Goal: Task Accomplishment & Management: Use online tool/utility

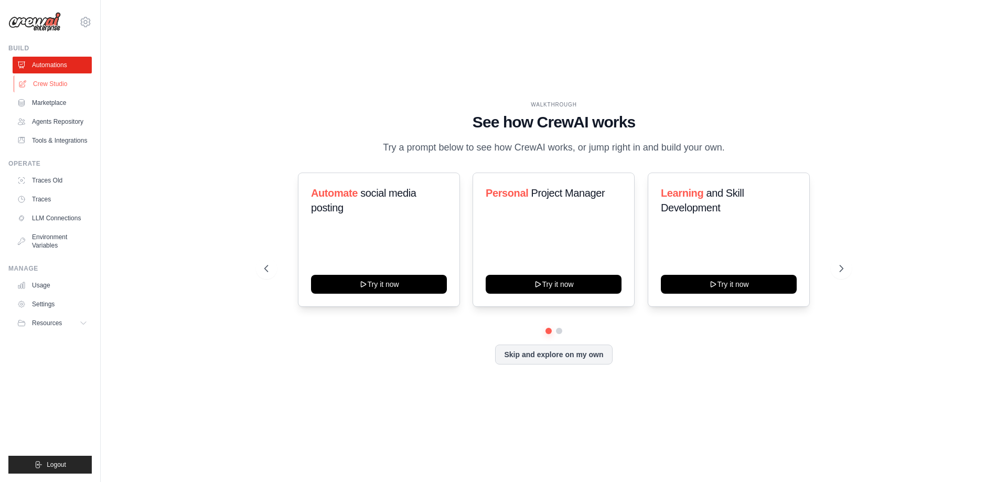
click at [59, 81] on link "Crew Studio" at bounding box center [53, 83] width 79 height 17
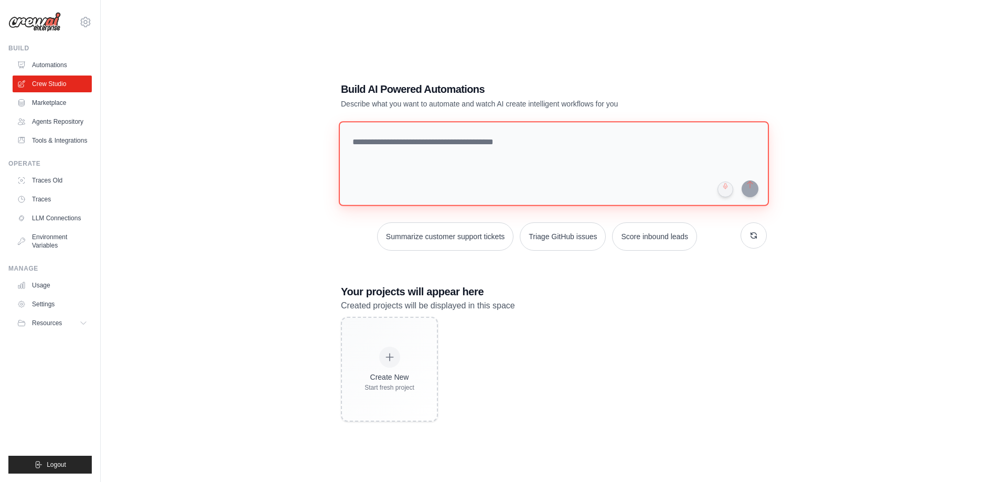
click at [481, 156] on textarea at bounding box center [554, 163] width 430 height 85
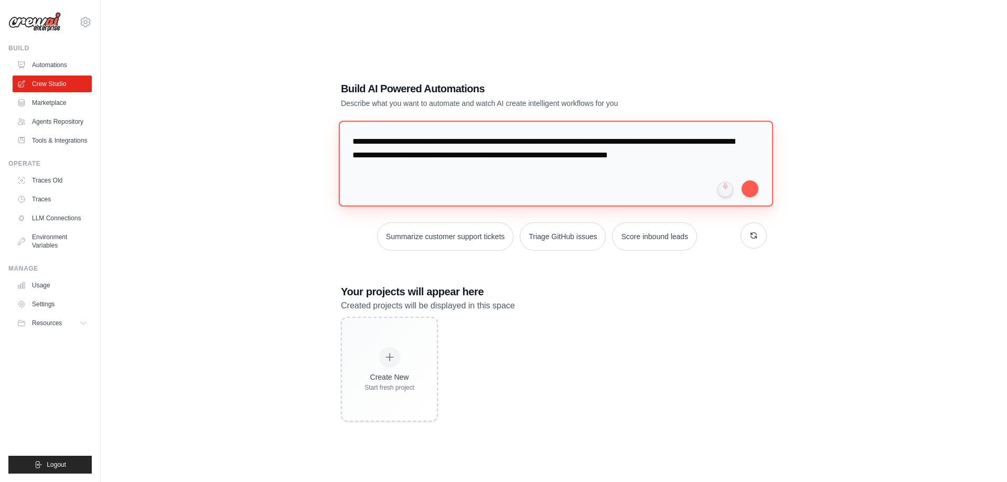
type textarea "**********"
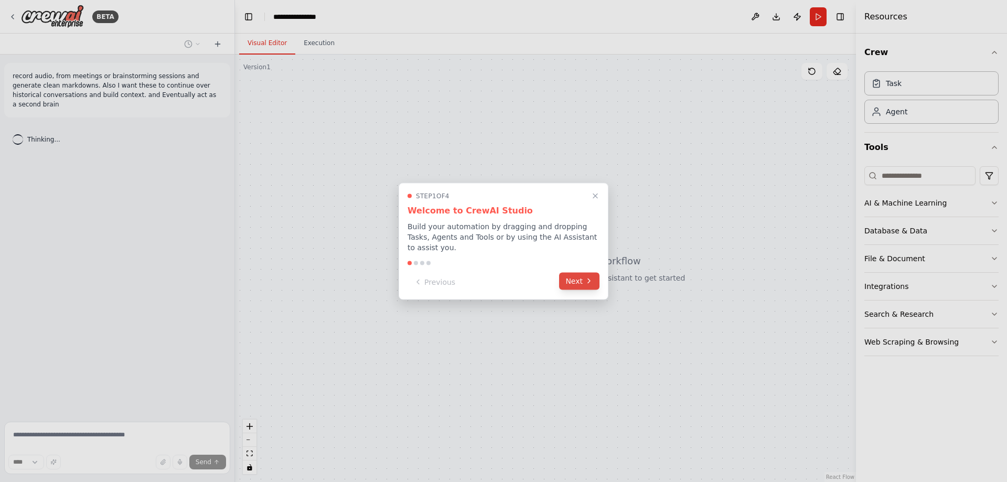
click at [574, 274] on button "Next" at bounding box center [579, 280] width 40 height 17
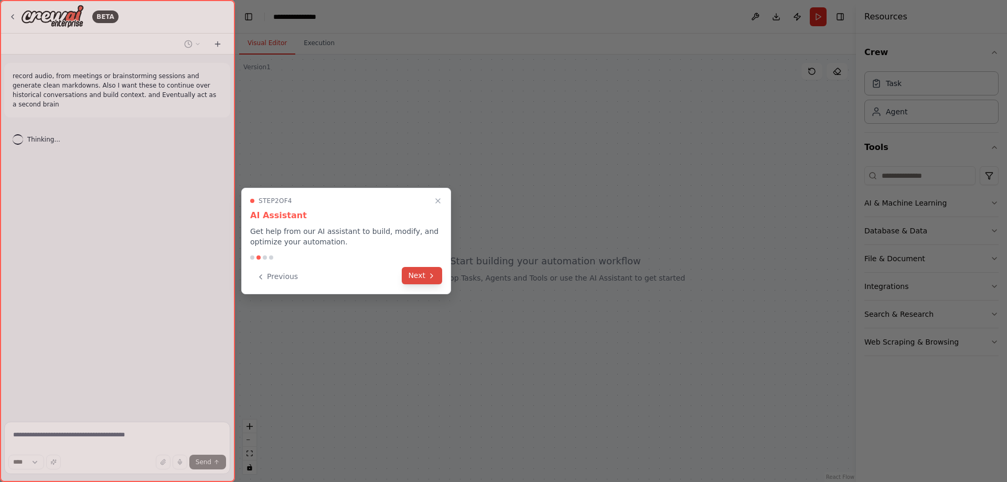
click at [428, 273] on icon at bounding box center [431, 276] width 8 height 8
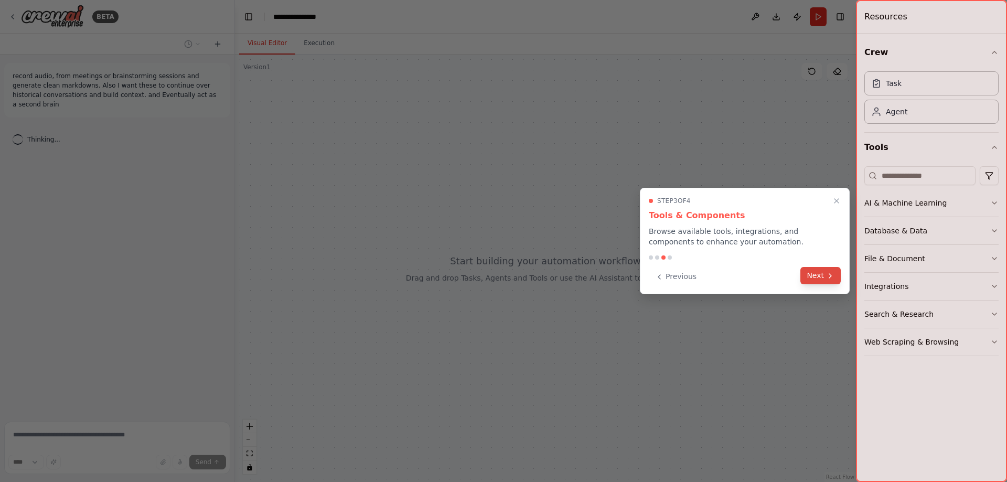
click at [825, 274] on button "Next" at bounding box center [820, 275] width 40 height 17
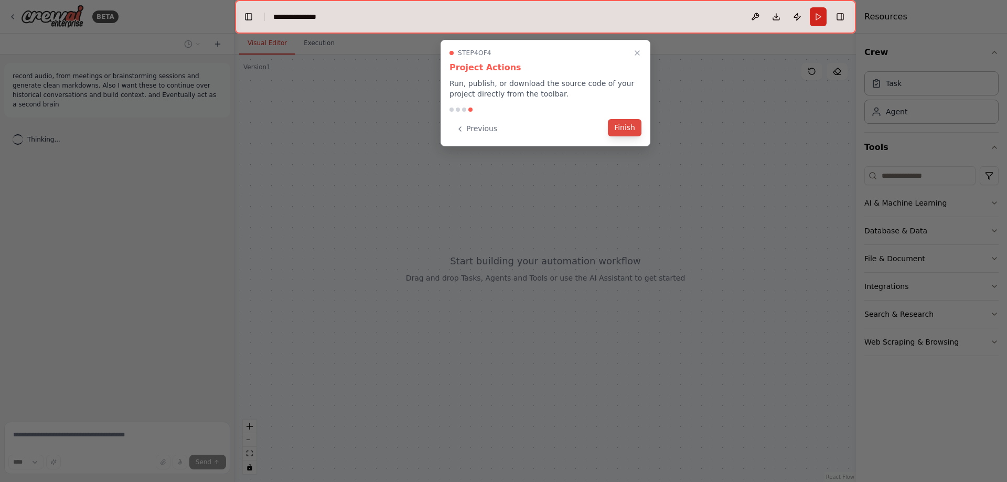
click at [627, 131] on button "Finish" at bounding box center [625, 127] width 34 height 17
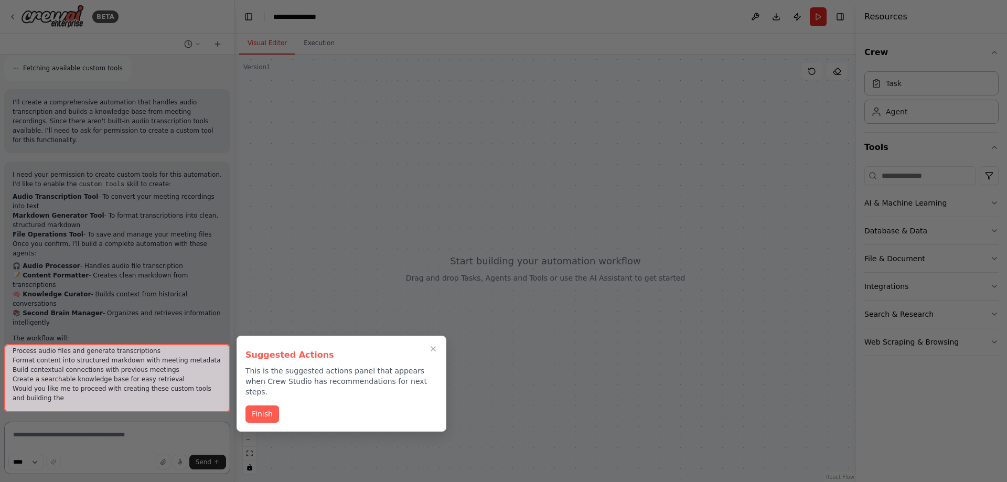
scroll to position [607, 0]
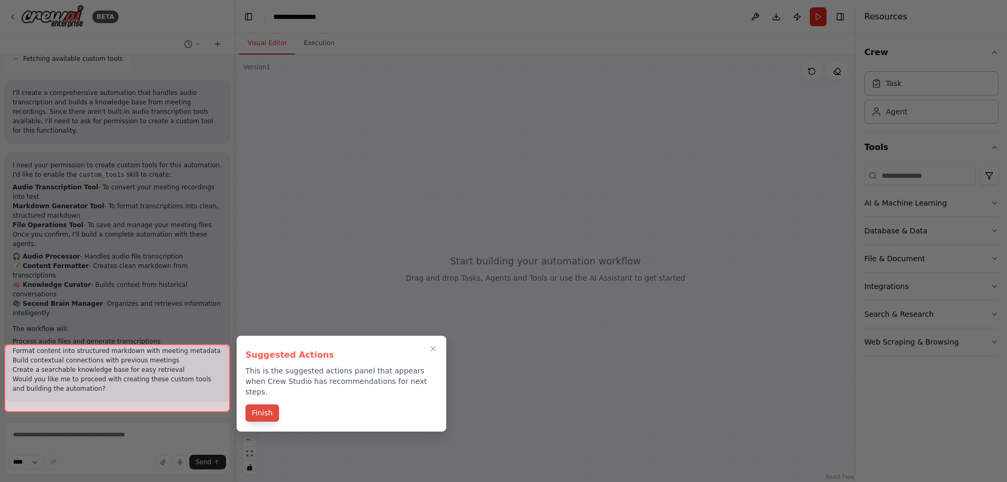
click at [253, 405] on button "Finish" at bounding box center [262, 412] width 34 height 17
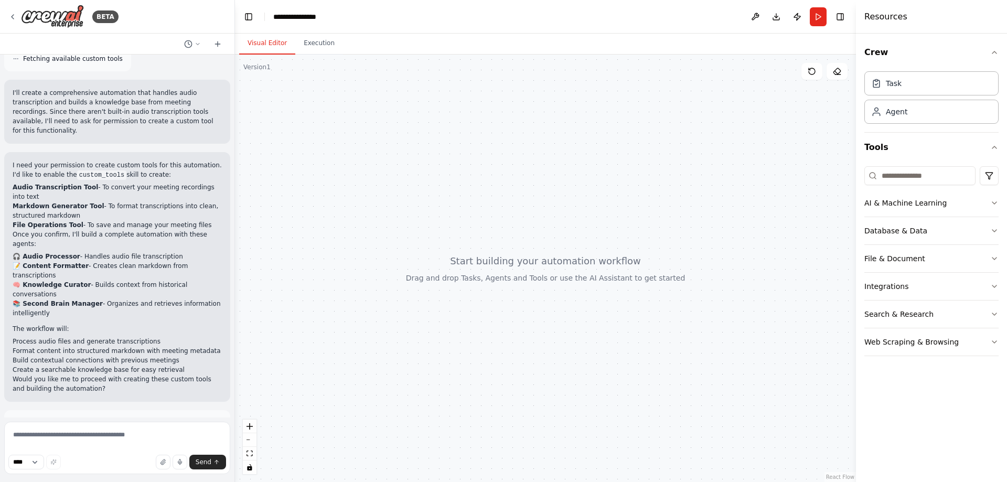
click at [159, 461] on button "Enable coding skills" at bounding box center [117, 469] width 209 height 17
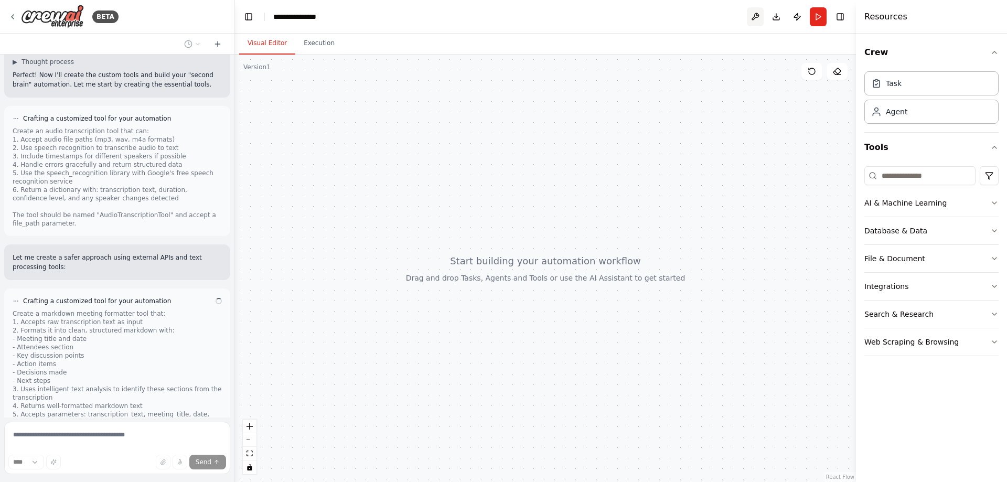
scroll to position [979, 0]
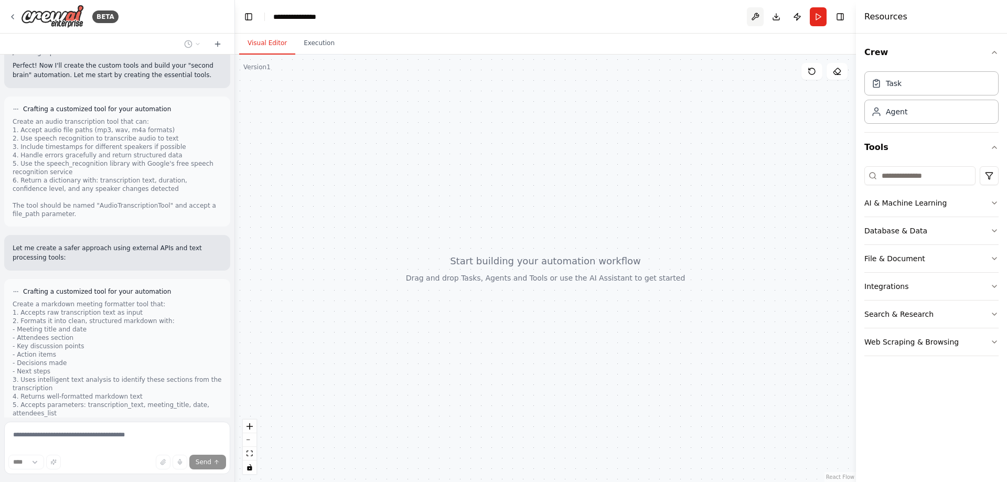
click at [755, 15] on button at bounding box center [755, 16] width 17 height 19
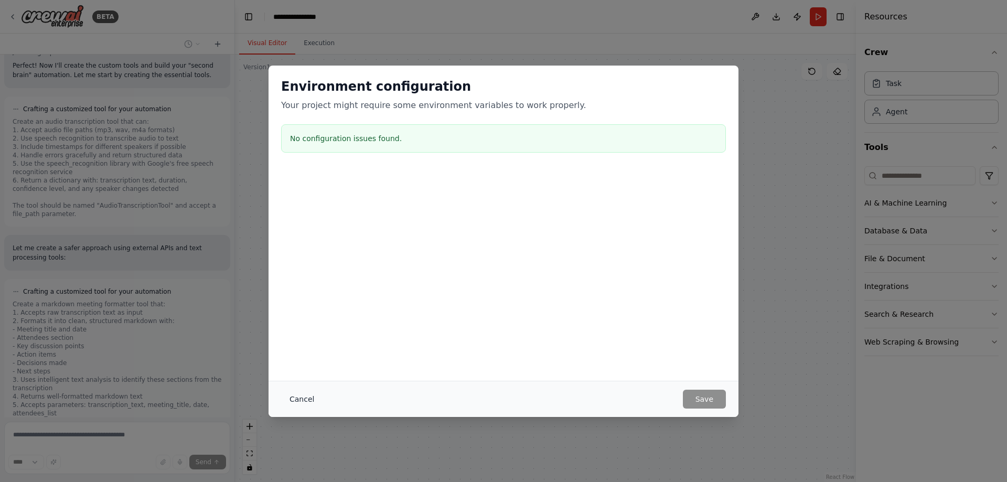
click at [293, 399] on button "Cancel" at bounding box center [301, 399] width 41 height 19
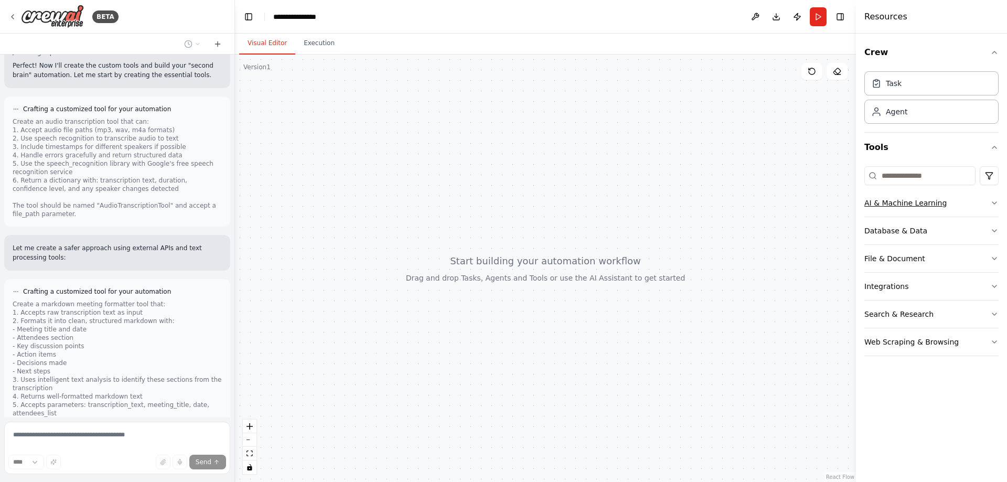
click at [993, 200] on icon "button" at bounding box center [994, 203] width 8 height 8
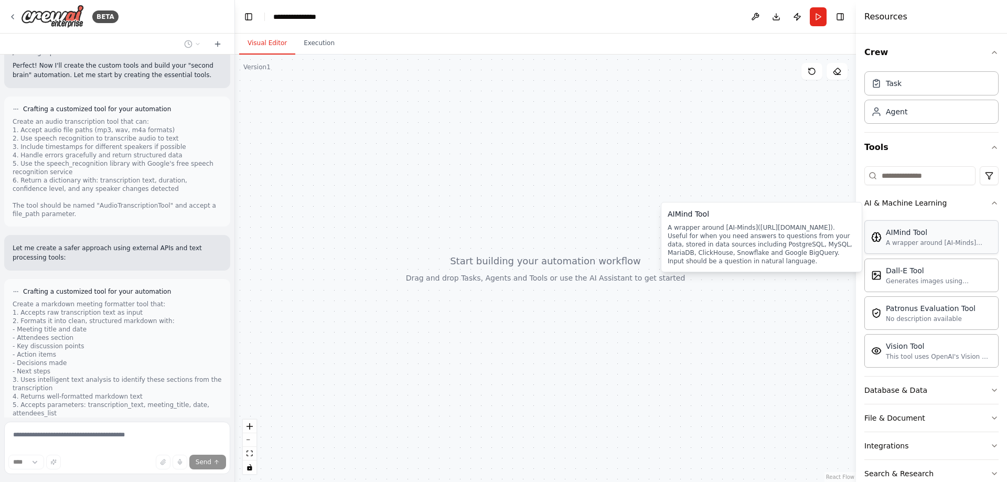
scroll to position [1055, 0]
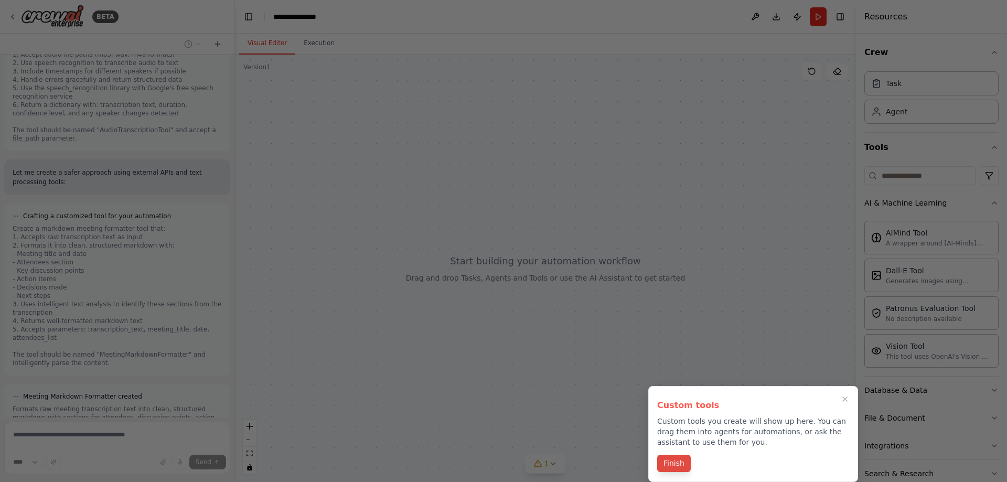
click at [669, 464] on button "Finish" at bounding box center [674, 463] width 34 height 17
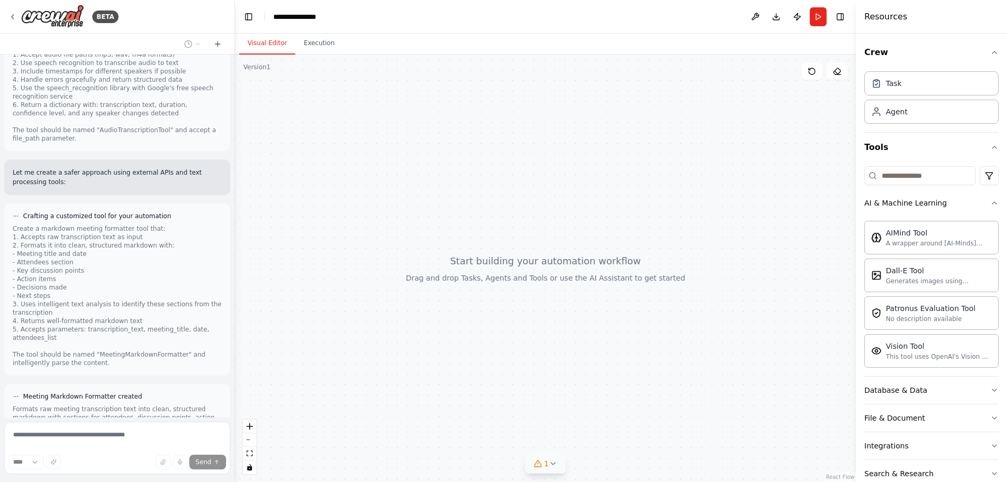
click at [556, 464] on icon at bounding box center [552, 463] width 8 height 8
click at [609, 438] on button at bounding box center [617, 436] width 18 height 13
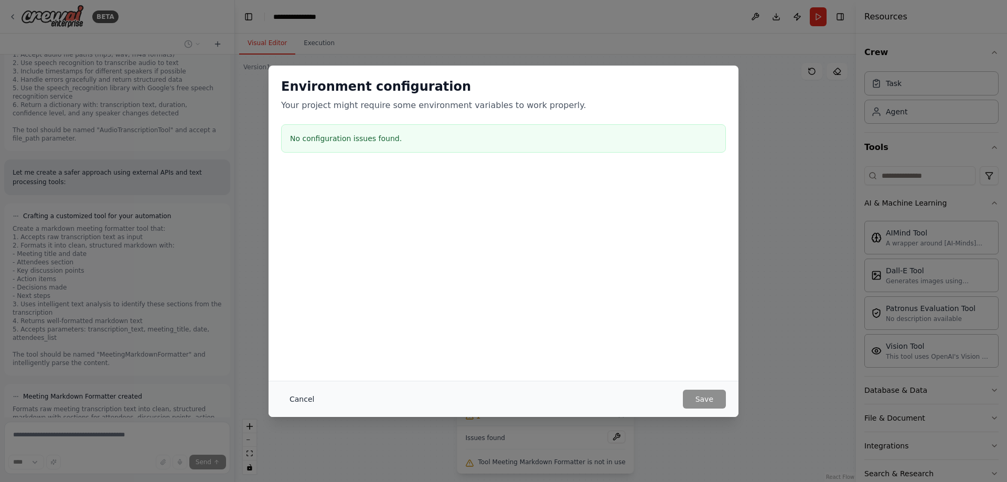
click at [301, 393] on button "Cancel" at bounding box center [301, 399] width 41 height 19
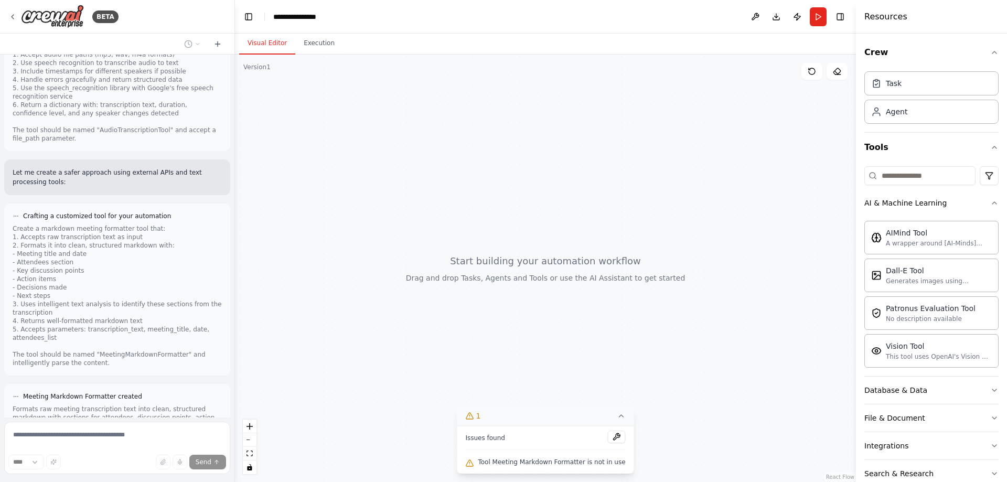
scroll to position [1218, 0]
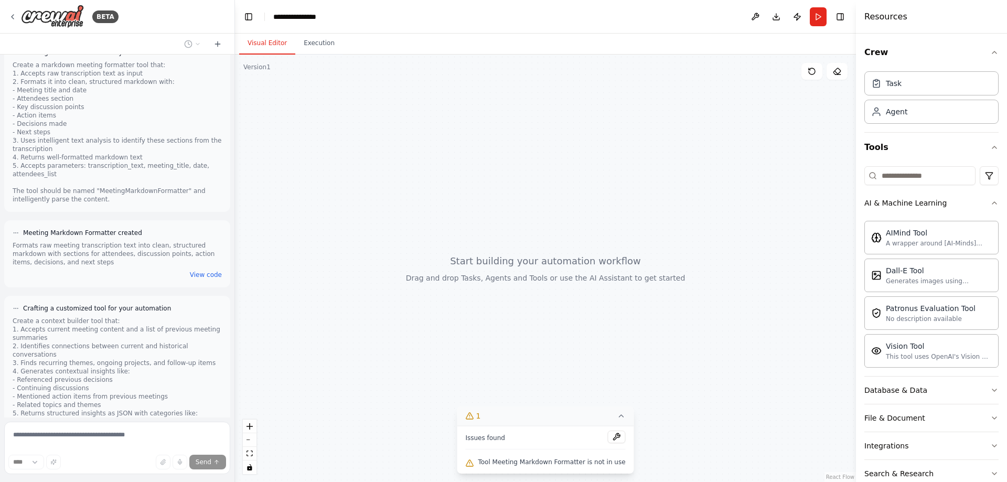
click at [617, 418] on icon at bounding box center [621, 416] width 8 height 8
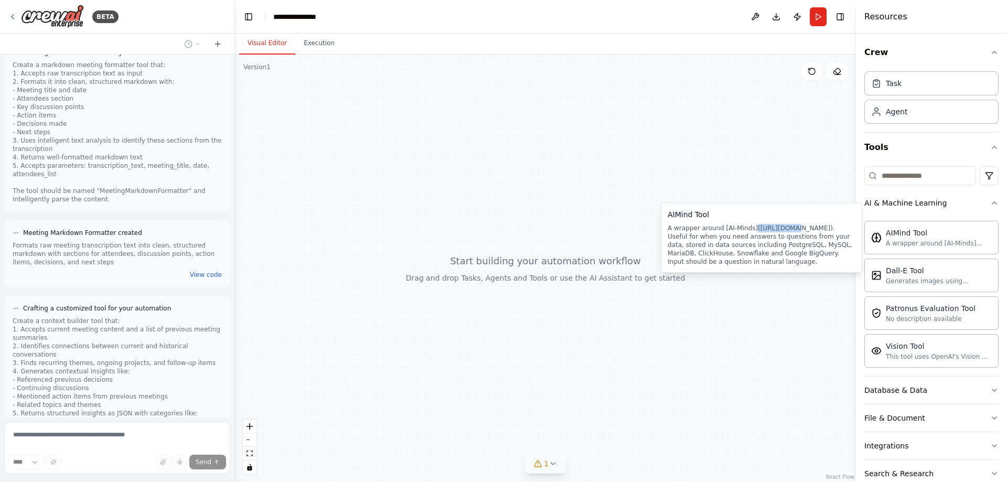
drag, startPoint x: 749, startPoint y: 227, endPoint x: 780, endPoint y: 228, distance: 31.5
click at [780, 228] on div "A wrapper around [AI-Minds](https://mindsdb.com/minds). Useful for when you nee…" at bounding box center [761, 245] width 188 height 42
click at [755, 238] on div "A wrapper around [AI-Minds](https://mindsdb.com/minds). Useful for when you nee…" at bounding box center [761, 245] width 188 height 42
drag, startPoint x: 750, startPoint y: 229, endPoint x: 828, endPoint y: 229, distance: 77.6
click at [828, 229] on div "A wrapper around [AI-Minds](https://mindsdb.com/minds). Useful for when you nee…" at bounding box center [761, 245] width 188 height 42
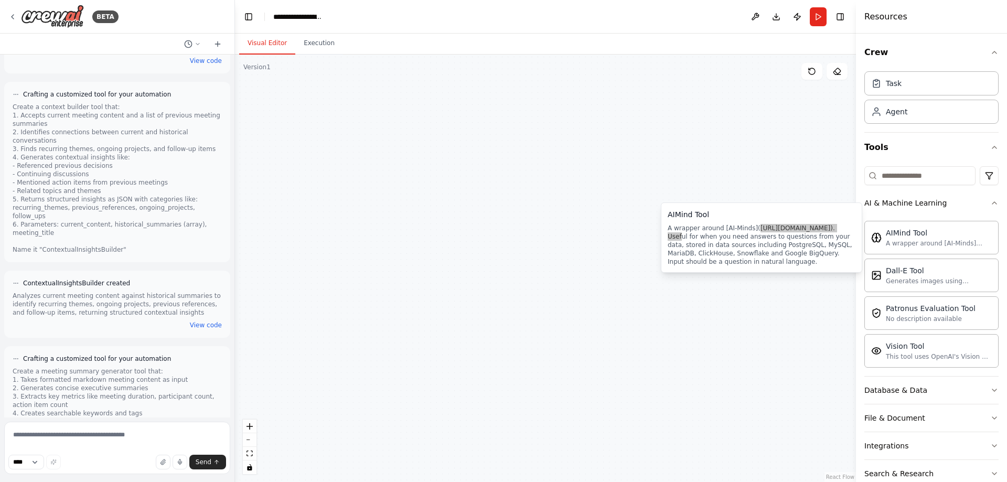
scroll to position [2326, 0]
